Goal: Find specific page/section: Find specific page/section

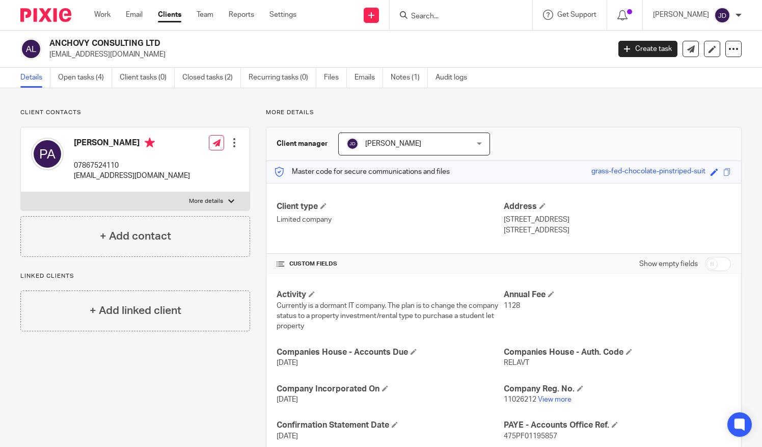
click at [436, 15] on input "Search" at bounding box center [456, 16] width 92 height 9
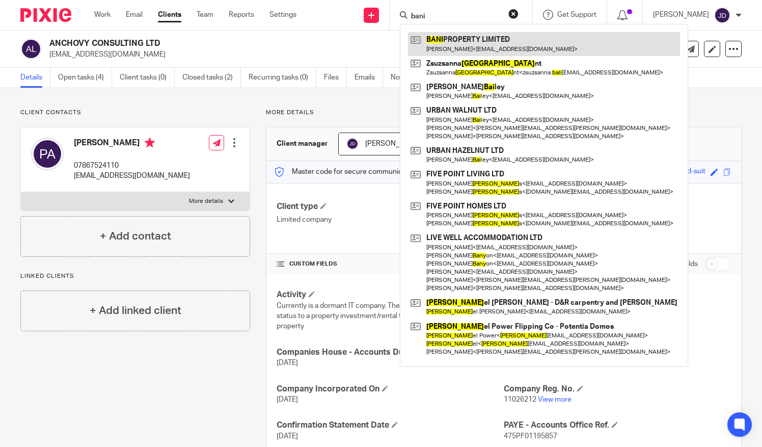
type input "bani"
click at [471, 38] on link at bounding box center [544, 43] width 272 height 23
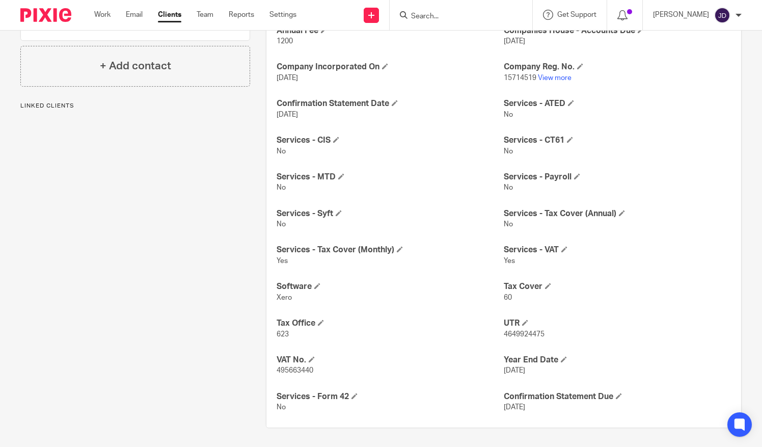
scroll to position [275, 0]
drag, startPoint x: 548, startPoint y: 331, endPoint x: 500, endPoint y: 325, distance: 49.3
click at [504, 325] on div "UTR 4649924475" at bounding box center [617, 327] width 227 height 21
copy div "UTR 4649924475"
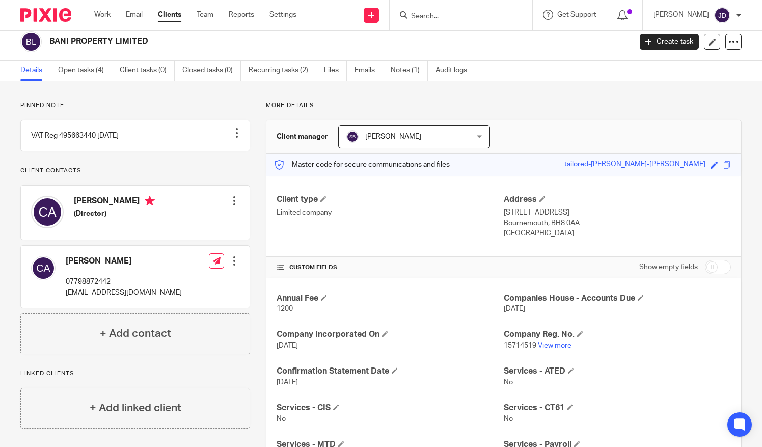
scroll to position [0, 0]
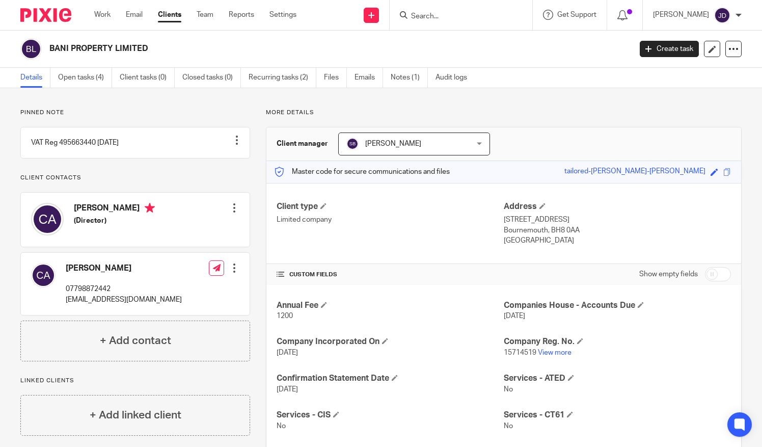
click at [427, 16] on input "Search" at bounding box center [456, 16] width 92 height 9
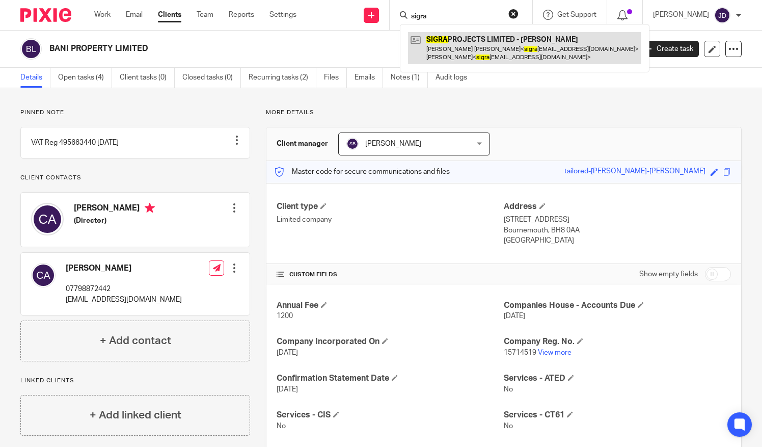
type input "sigra"
click at [479, 45] on link at bounding box center [524, 48] width 233 height 32
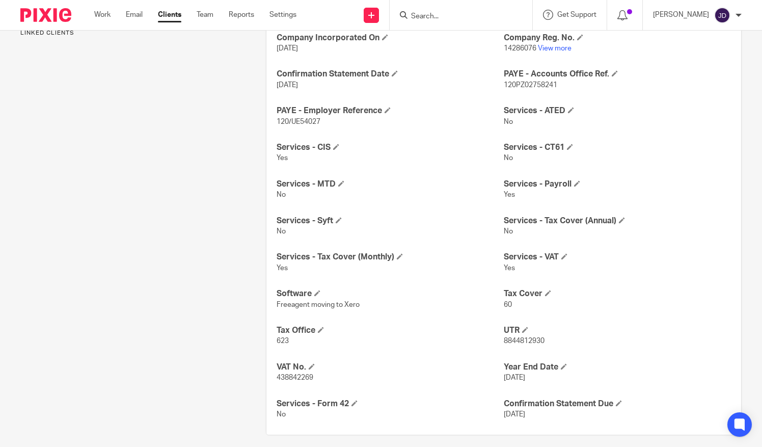
scroll to position [327, 0]
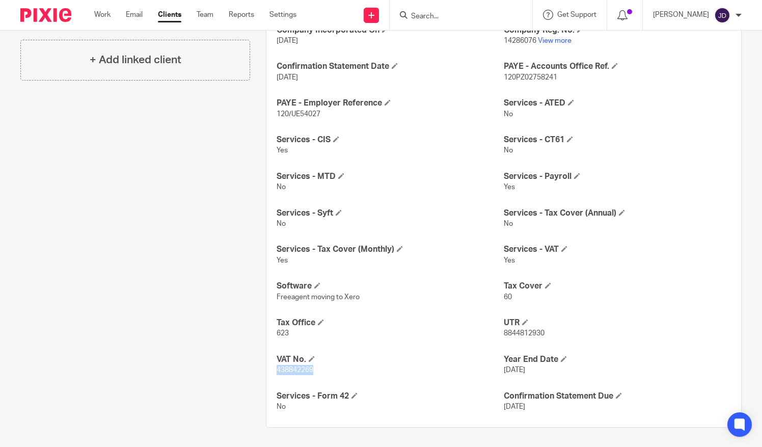
drag, startPoint x: 313, startPoint y: 371, endPoint x: 271, endPoint y: 373, distance: 42.3
click at [271, 373] on div "AML - Last Check Date [DATE] Annual Fee 1416 Companies House - Accounts Due [DA…" at bounding box center [503, 181] width 475 height 490
copy span "438842269"
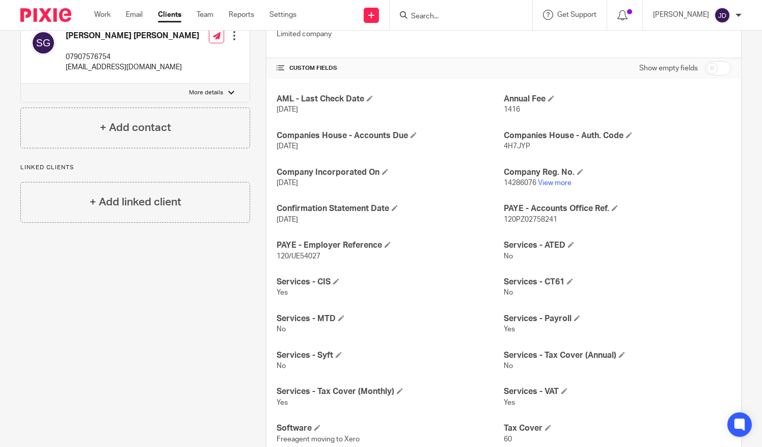
scroll to position [73, 0]
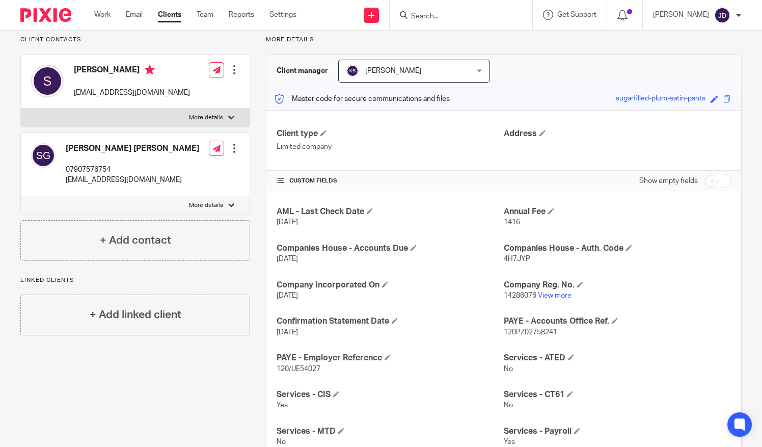
click at [433, 16] on input "Search" at bounding box center [456, 16] width 92 height 9
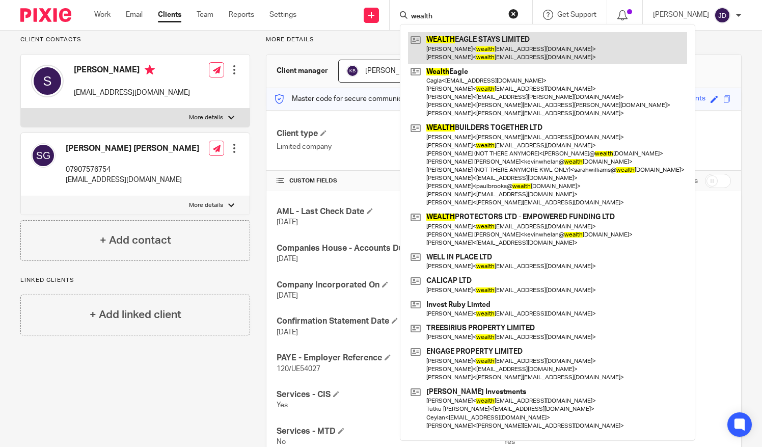
type input "wealth"
click at [463, 40] on link at bounding box center [547, 48] width 279 height 32
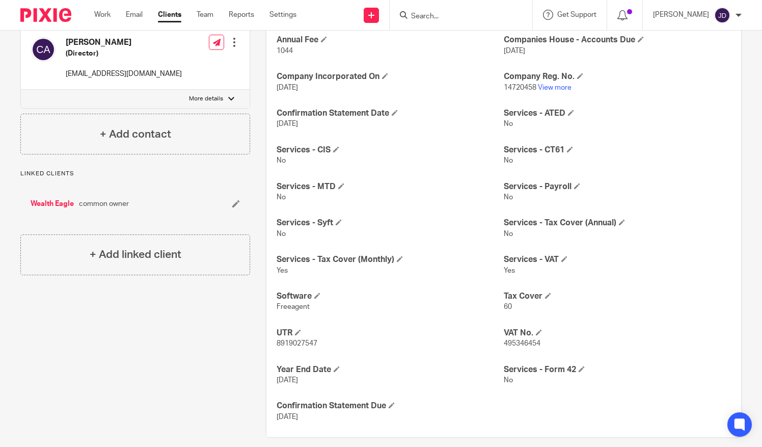
scroll to position [265, 0]
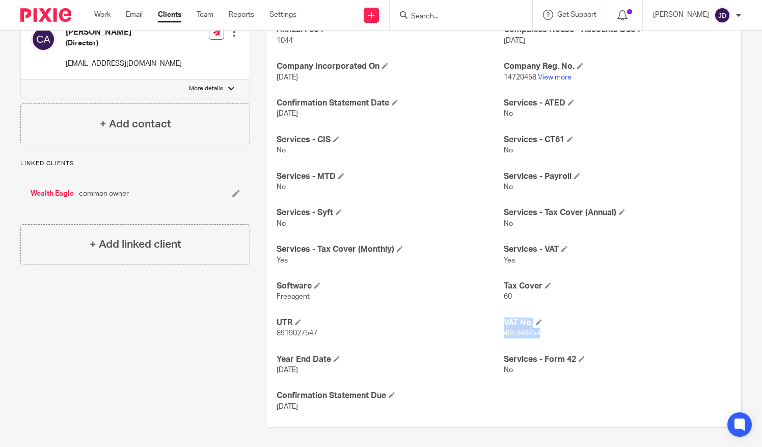
drag, startPoint x: 494, startPoint y: 333, endPoint x: 537, endPoint y: 339, distance: 42.7
click at [537, 339] on div "Annual Fee 1044 Companies House - Accounts Due 31 Dec 2025 Company Incorporated…" at bounding box center [503, 218] width 475 height 418
drag, startPoint x: 537, startPoint y: 339, endPoint x: 547, endPoint y: 343, distance: 11.0
click at [547, 344] on div "Annual Fee 1044 Companies House - Accounts Due 31 Dec 2025 Company Incorporated…" at bounding box center [503, 218] width 475 height 418
click at [542, 336] on p "495346454" at bounding box center [617, 333] width 227 height 10
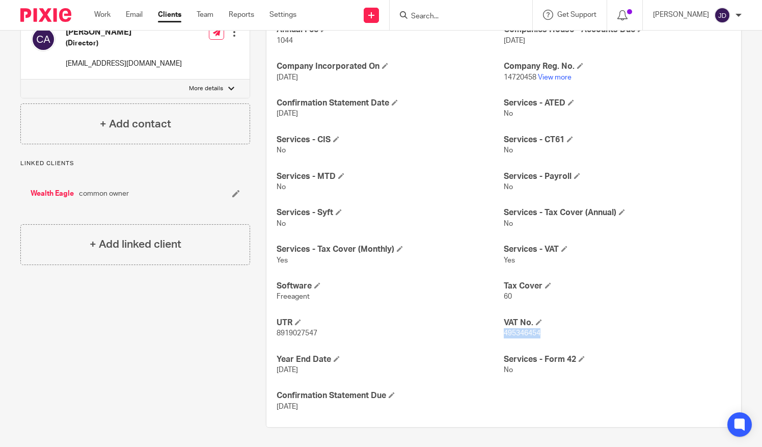
drag, startPoint x: 543, startPoint y: 332, endPoint x: 499, endPoint y: 341, distance: 44.7
click at [499, 341] on div "Annual Fee 1044 Companies House - Accounts Due 31 Dec 2025 Company Incorporated…" at bounding box center [503, 218] width 475 height 418
copy span "495346454"
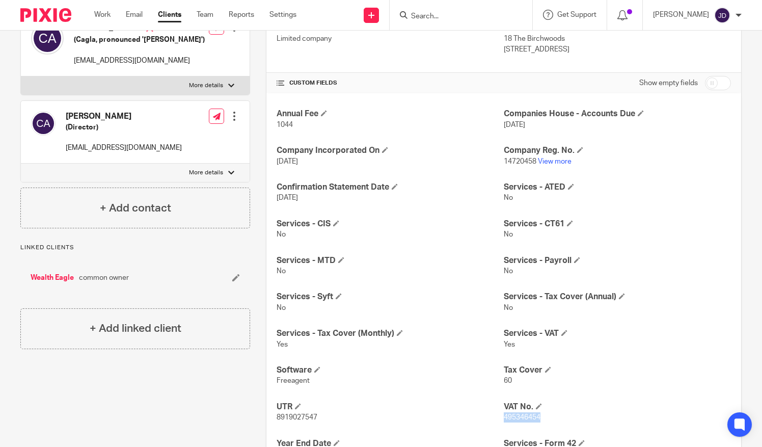
scroll to position [112, 0]
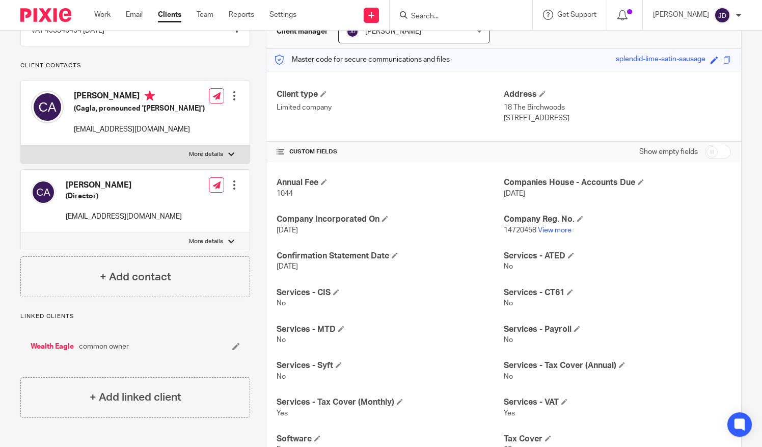
click at [444, 14] on input "Search" at bounding box center [456, 16] width 92 height 9
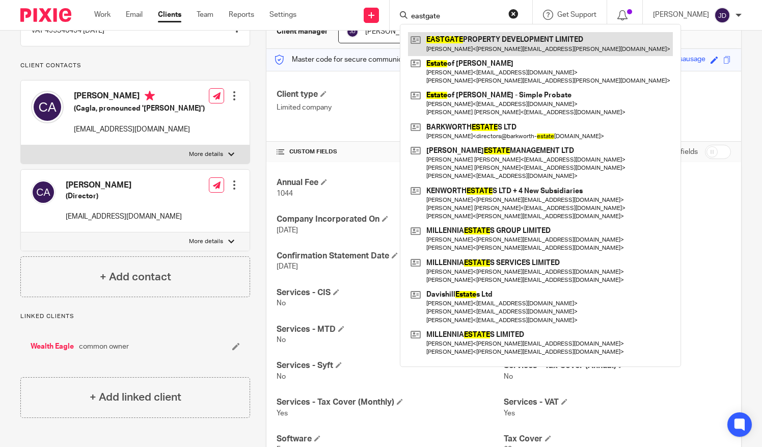
type input "eastgate"
click at [470, 39] on link at bounding box center [540, 43] width 265 height 23
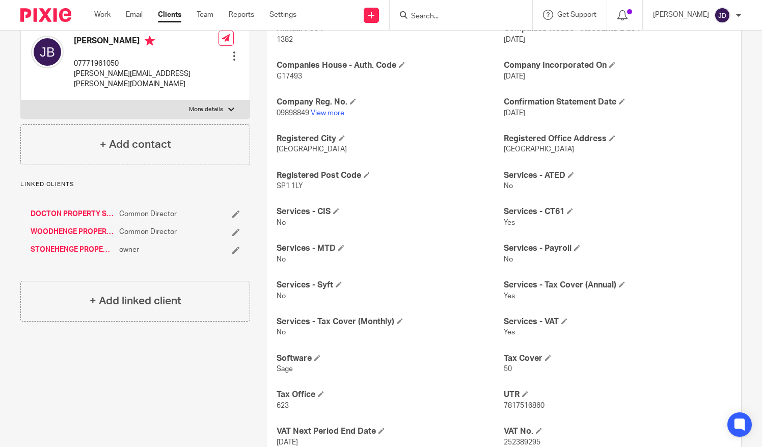
scroll to position [255, 0]
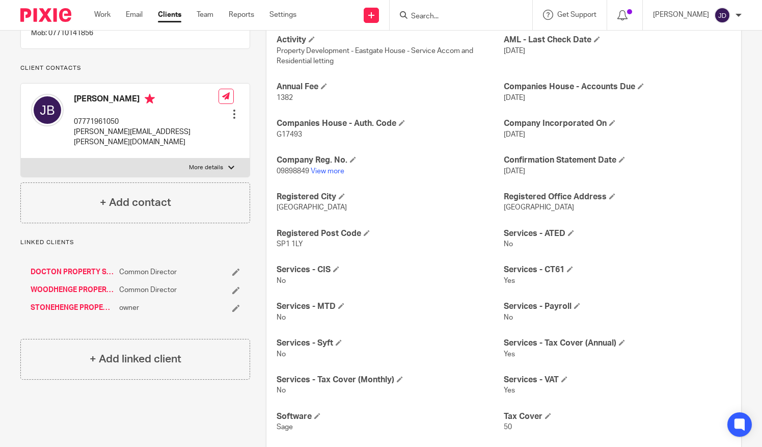
click at [330, 175] on p "09898849 View more" at bounding box center [390, 171] width 227 height 10
click at [328, 168] on link "View more" at bounding box center [328, 171] width 34 height 7
click at [429, 17] on input "Search" at bounding box center [456, 16] width 92 height 9
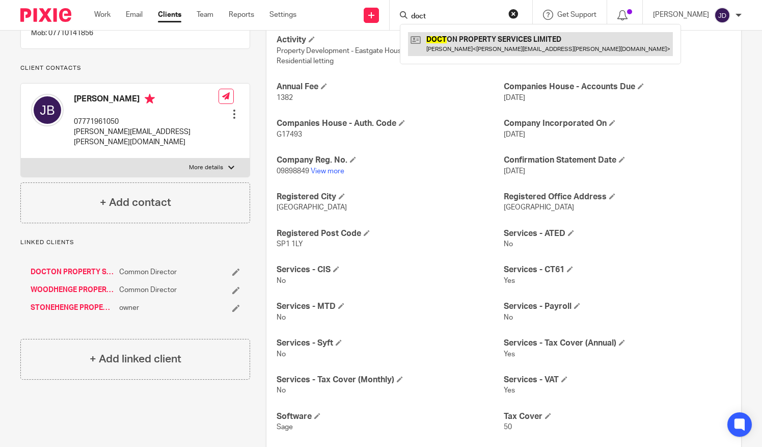
type input "doct"
click at [459, 41] on link at bounding box center [540, 43] width 265 height 23
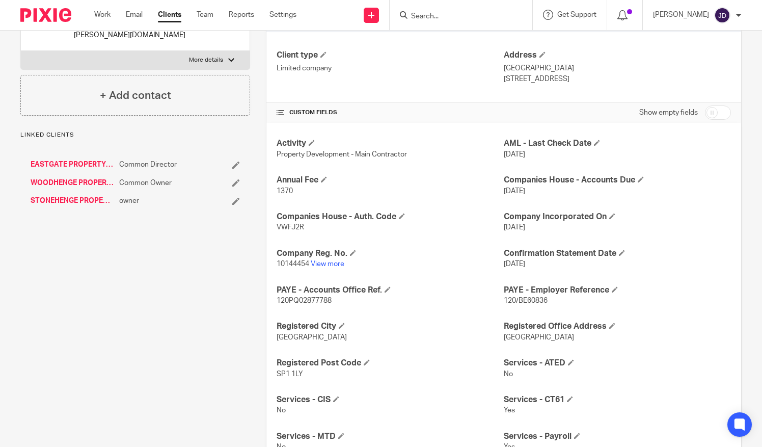
scroll to position [153, 0]
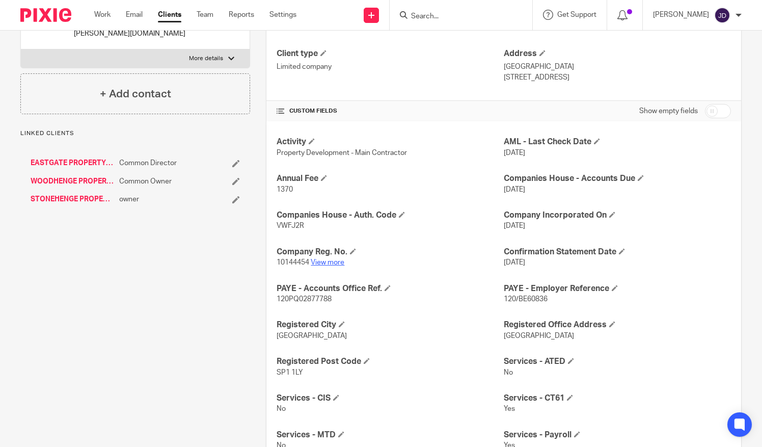
click at [331, 261] on link "View more" at bounding box center [328, 262] width 34 height 7
click at [441, 14] on input "Search" at bounding box center [456, 16] width 92 height 9
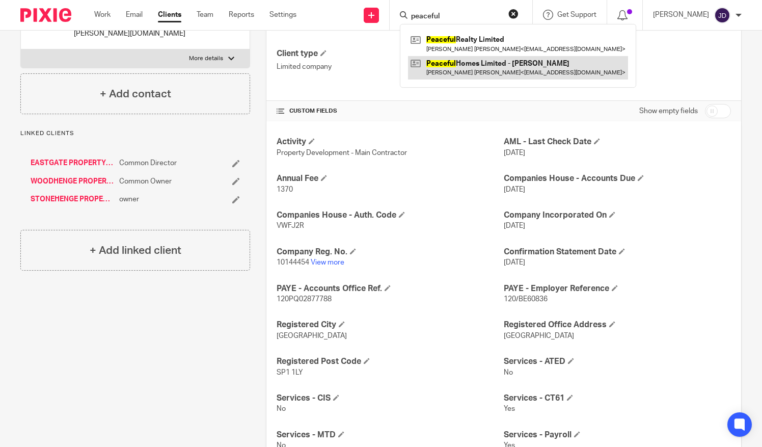
type input "peaceful"
click at [452, 60] on link at bounding box center [518, 67] width 220 height 23
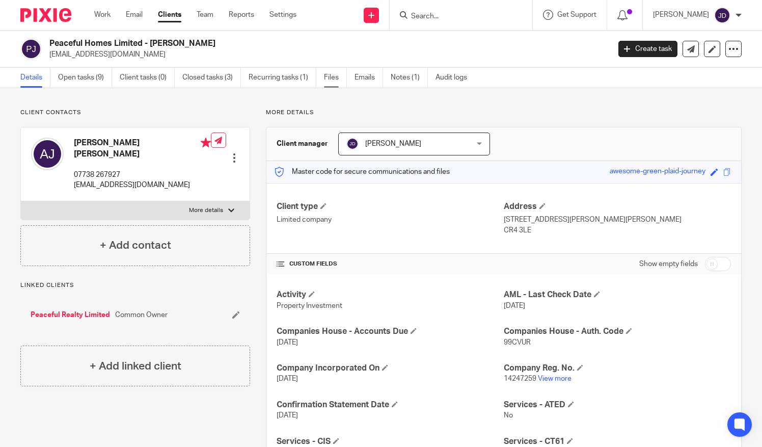
click at [328, 79] on link "Files" at bounding box center [335, 78] width 23 height 20
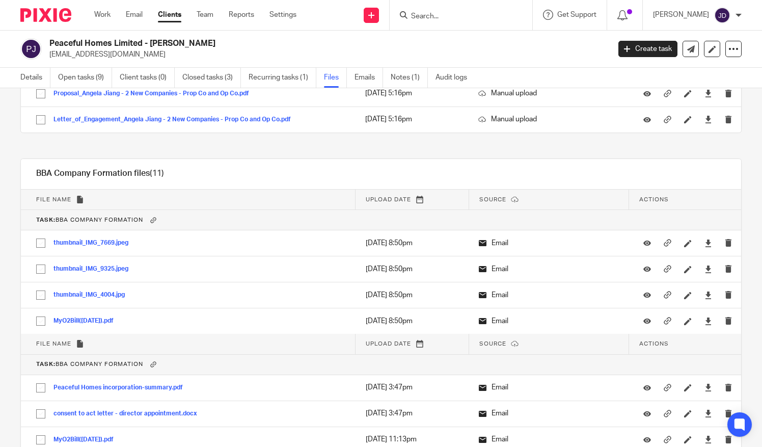
scroll to position [1171, 0]
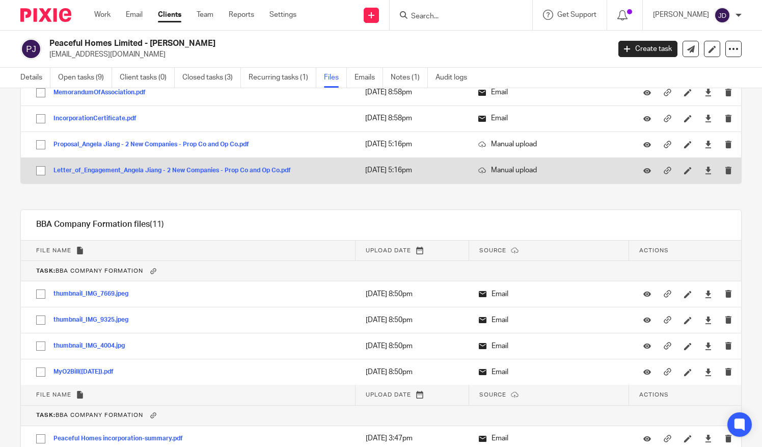
click at [105, 165] on div "Letter_of_Engagement_Angela Jiang - 2 New Companies - Prop Co and Op Co.pdf" at bounding box center [175, 170] width 245 height 10
click at [105, 167] on button "Letter_of_Engagement_Angela Jiang - 2 New Companies - Prop Co and Op Co.pdf" at bounding box center [175, 170] width 245 height 7
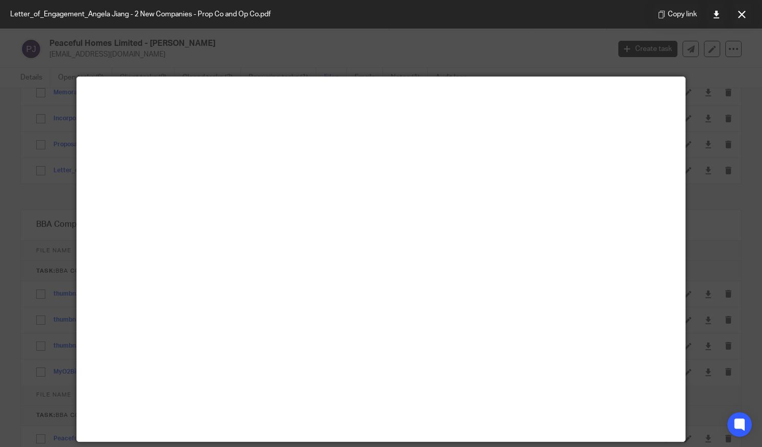
click at [736, 16] on button at bounding box center [741, 14] width 20 height 20
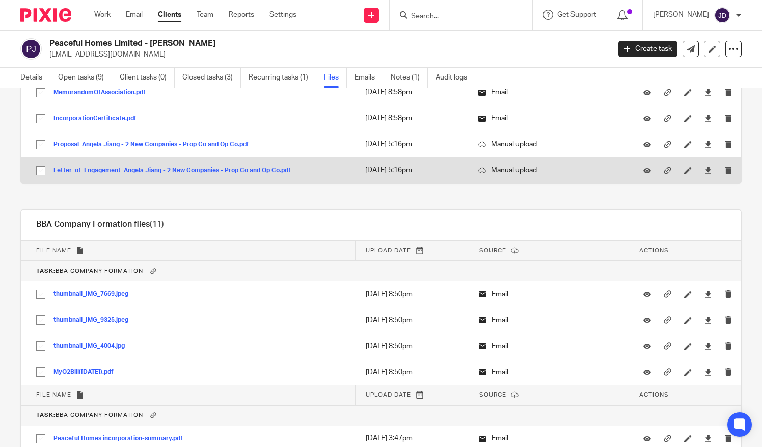
click at [170, 167] on button "Letter_of_Engagement_Angela Jiang - 2 New Companies - Prop Co and Op Co.pdf" at bounding box center [175, 170] width 245 height 7
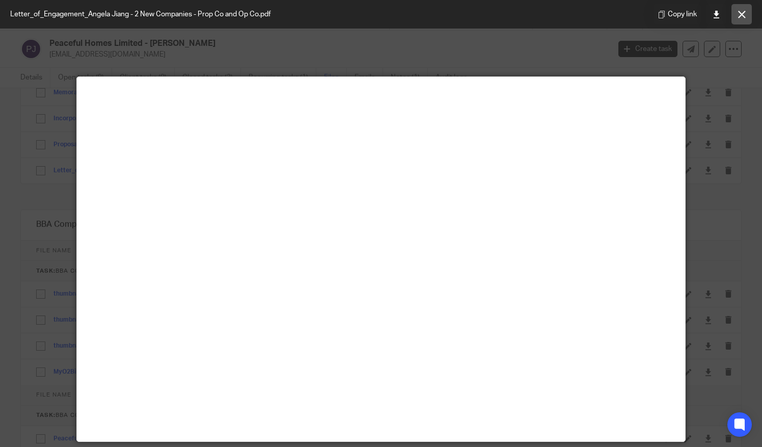
click at [744, 16] on icon at bounding box center [742, 15] width 8 height 8
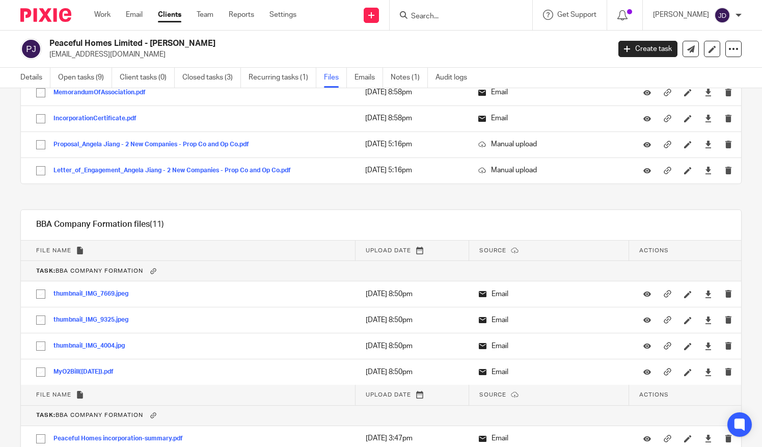
scroll to position [1069, 0]
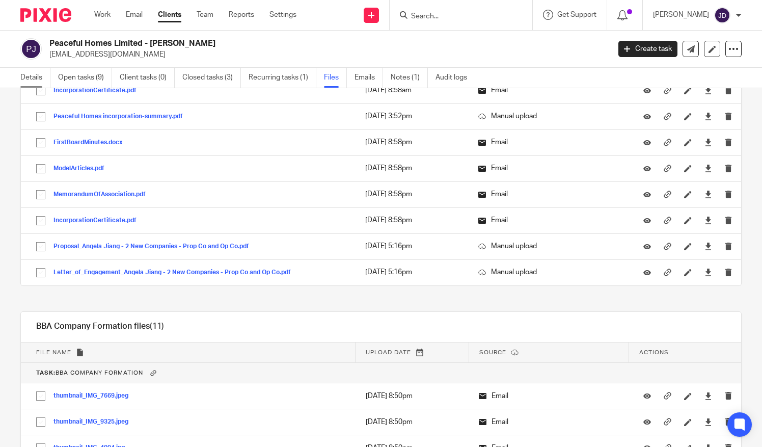
click at [30, 77] on link "Details" at bounding box center [35, 78] width 30 height 20
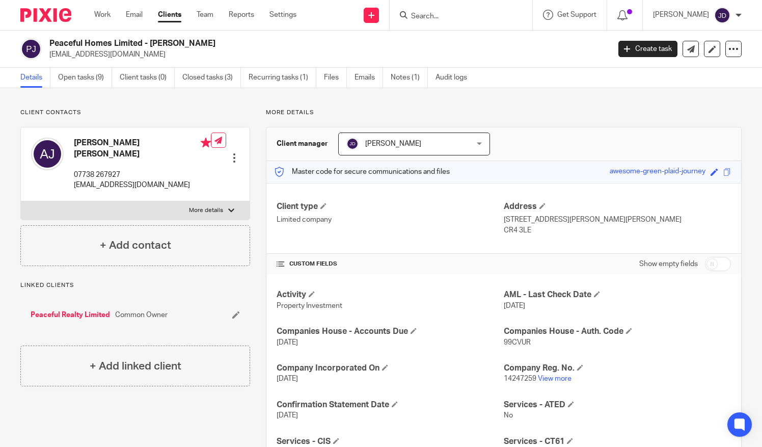
click at [59, 310] on link "Peaceful Realty Limited" at bounding box center [70, 315] width 79 height 10
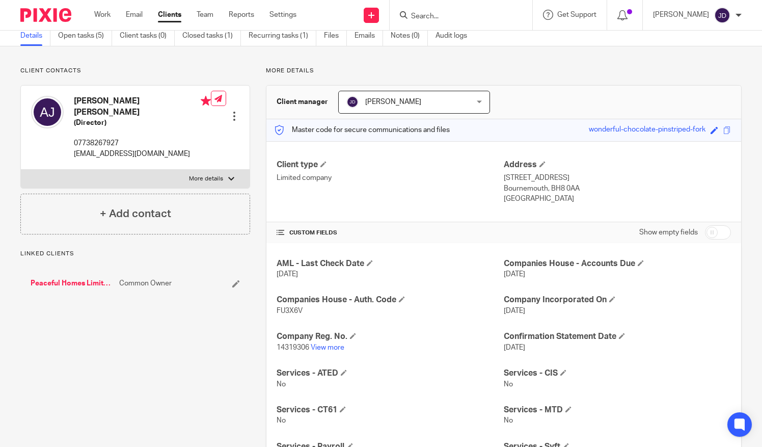
scroll to position [102, 0]
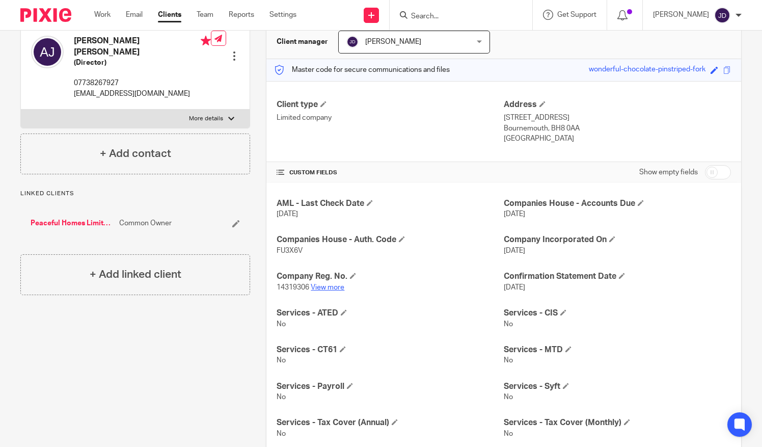
click at [328, 284] on link "View more" at bounding box center [328, 287] width 34 height 7
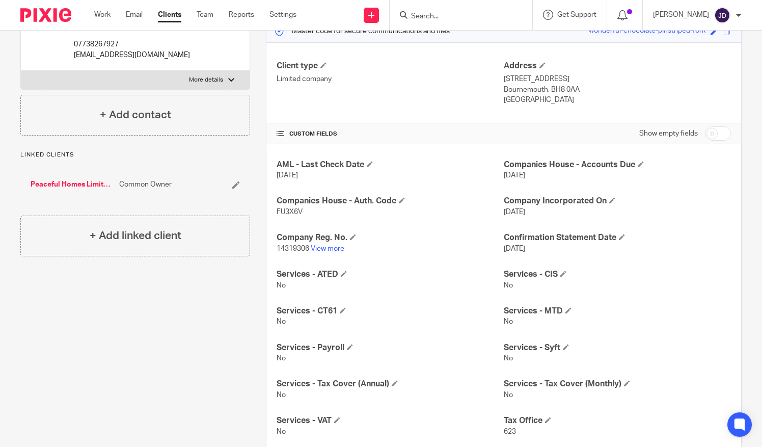
scroll to position [204, 0]
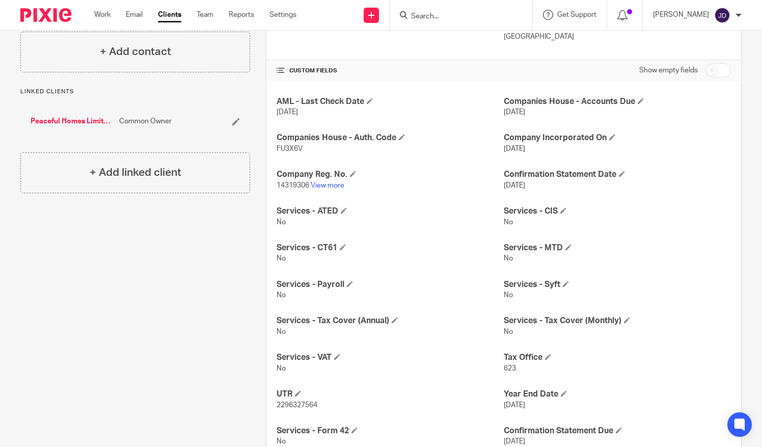
click at [268, 154] on div "AML - Last Check Date [DATE] Companies House - Accounts Due [DATE] Companies Ho…" at bounding box center [503, 271] width 475 height 381
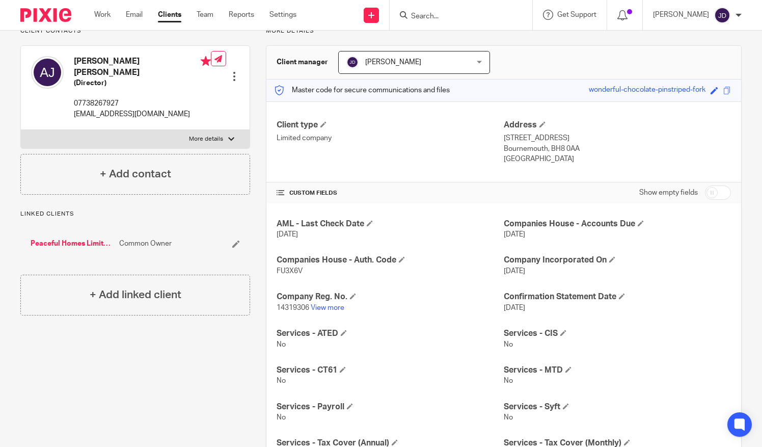
scroll to position [0, 0]
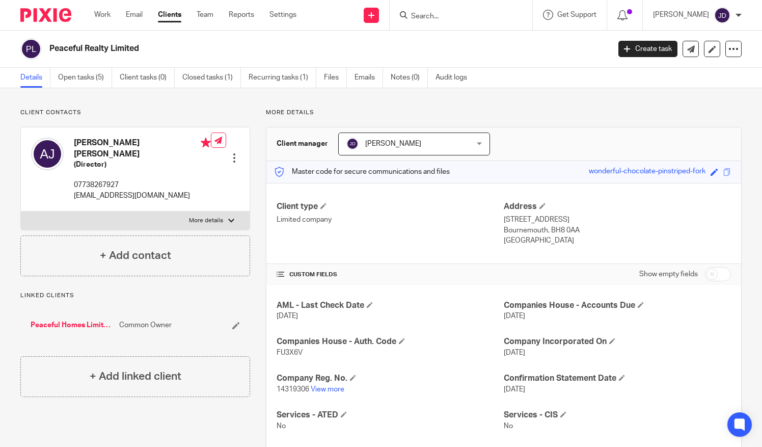
click at [740, 14] on div at bounding box center [738, 15] width 6 height 6
drag, startPoint x: 690, startPoint y: 71, endPoint x: 680, endPoint y: 67, distance: 10.8
click at [690, 70] on span "Logout" at bounding box center [694, 70] width 23 height 7
